Goal: Information Seeking & Learning: Learn about a topic

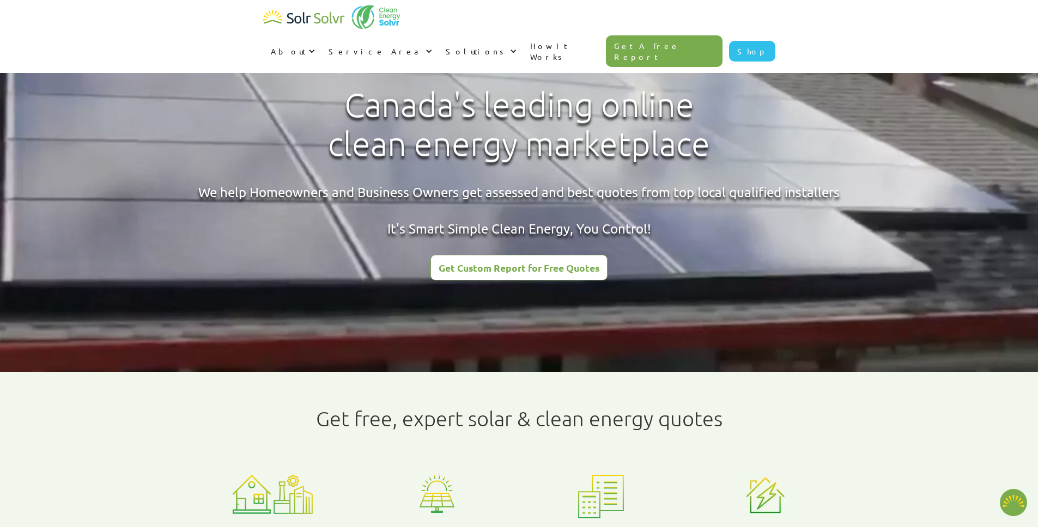
type textarea "x"
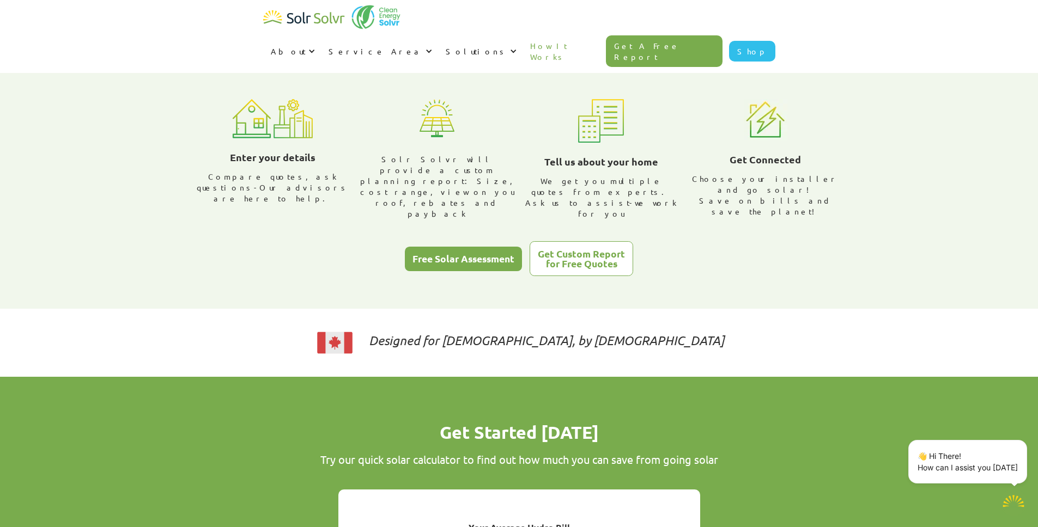
scroll to position [598, 0]
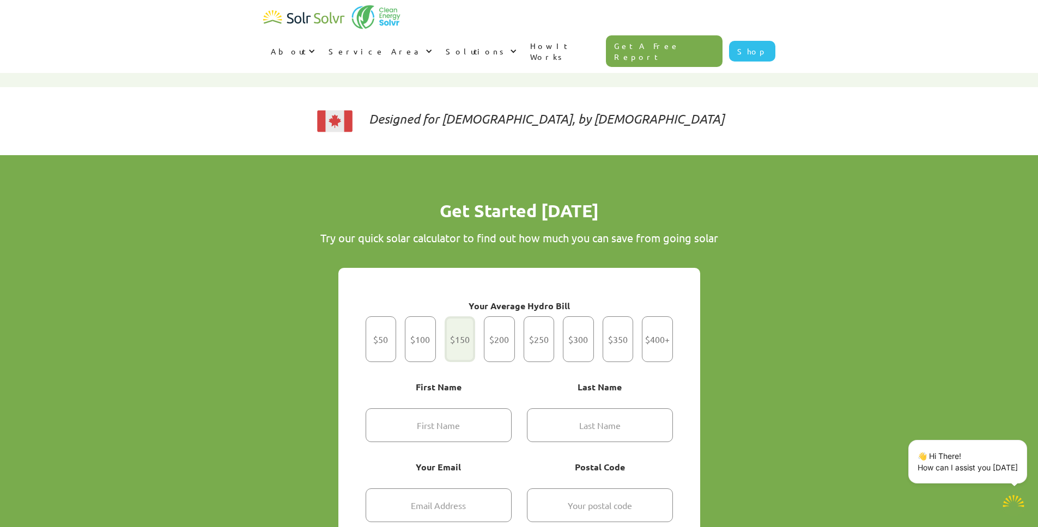
click at [460, 317] on div "Get Started" at bounding box center [460, 340] width 31 height 46
click at [460, 336] on input "$150" at bounding box center [459, 339] width 7 height 7
radio input "true"
click at [460, 317] on div "Get Started" at bounding box center [460, 340] width 31 height 46
click at [460, 336] on input "$150" at bounding box center [459, 339] width 7 height 7
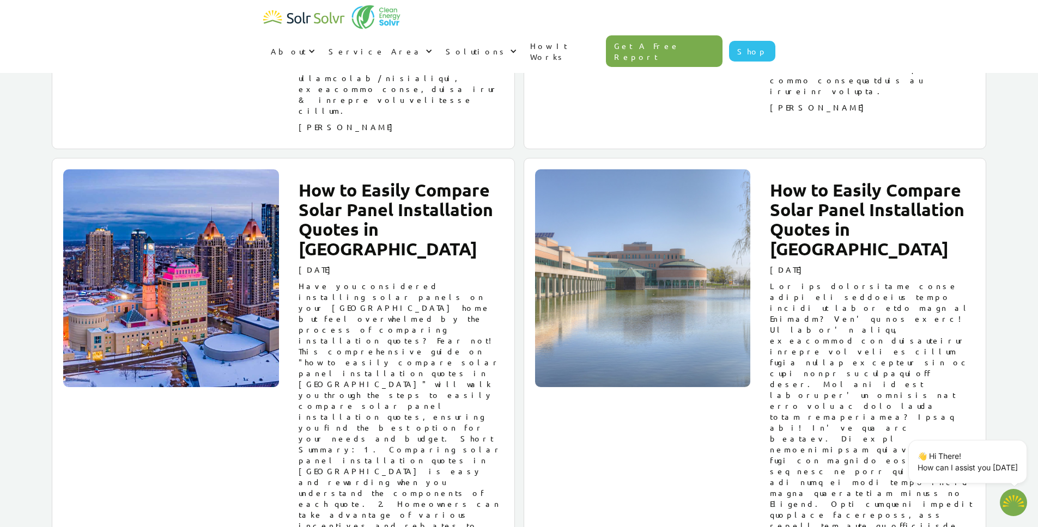
scroll to position [5199, 0]
type textarea "x"
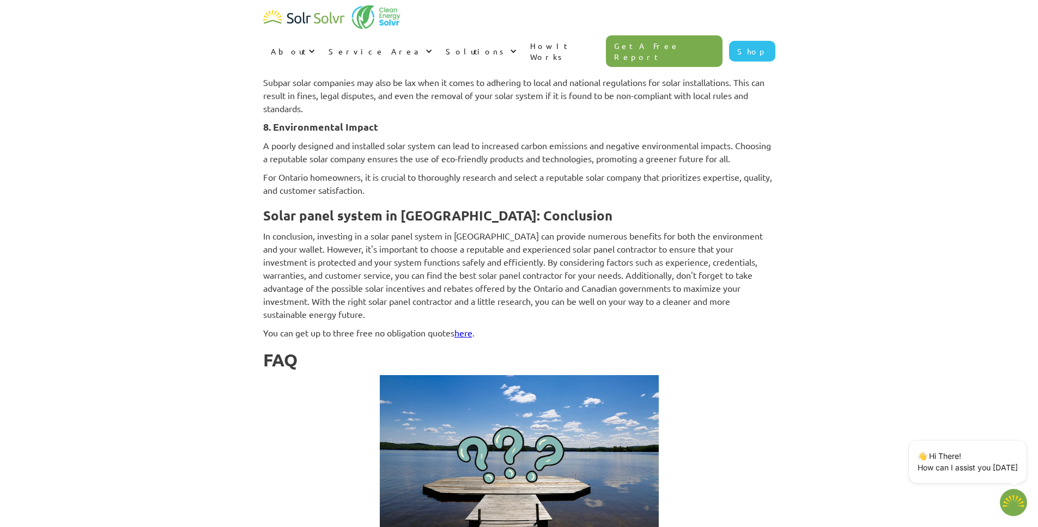
scroll to position [2899, 0]
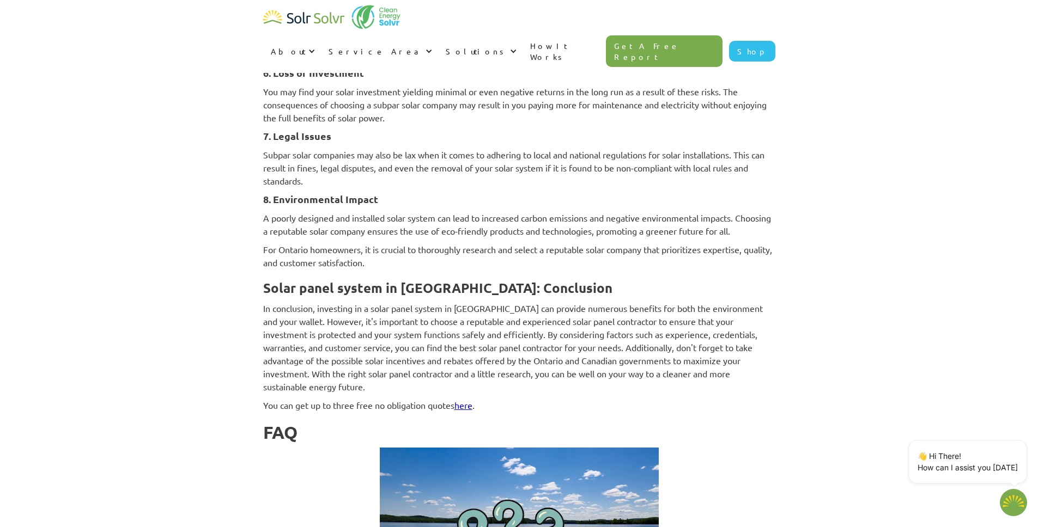
click at [472, 406] on link "here" at bounding box center [463, 405] width 18 height 11
type textarea "x"
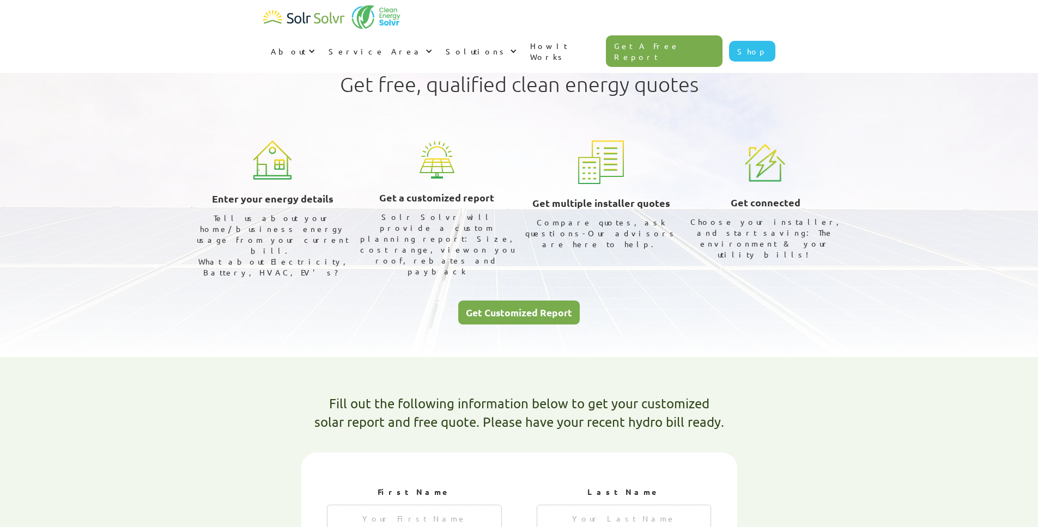
radio input "true"
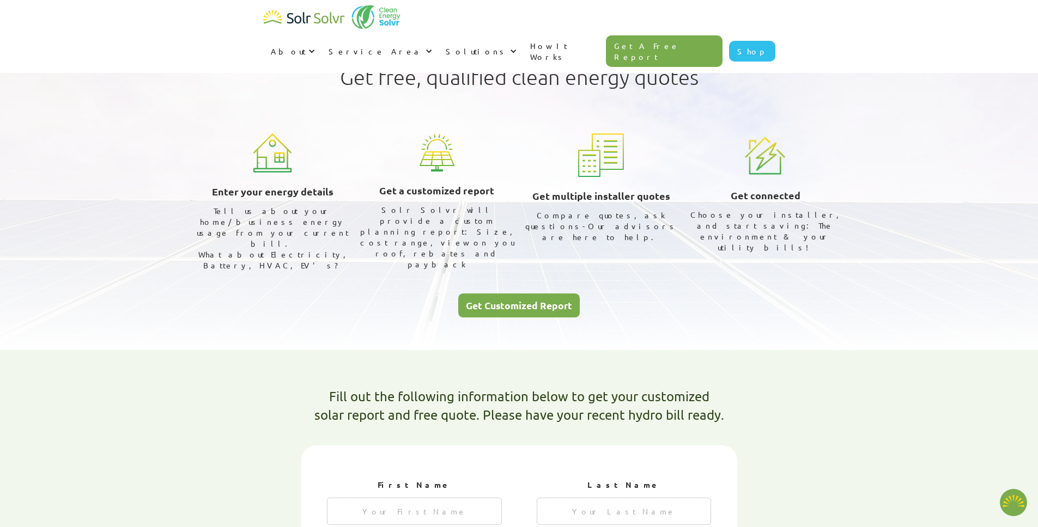
scroll to position [6, 0]
type textarea "x"
